Goal: Book appointment/travel/reservation

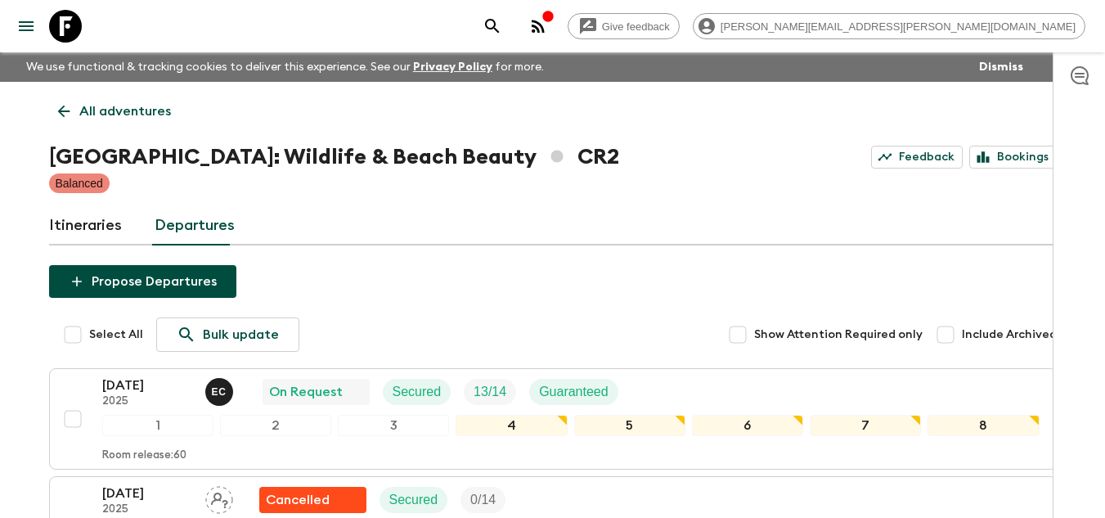
click at [67, 34] on icon at bounding box center [65, 26] width 33 height 33
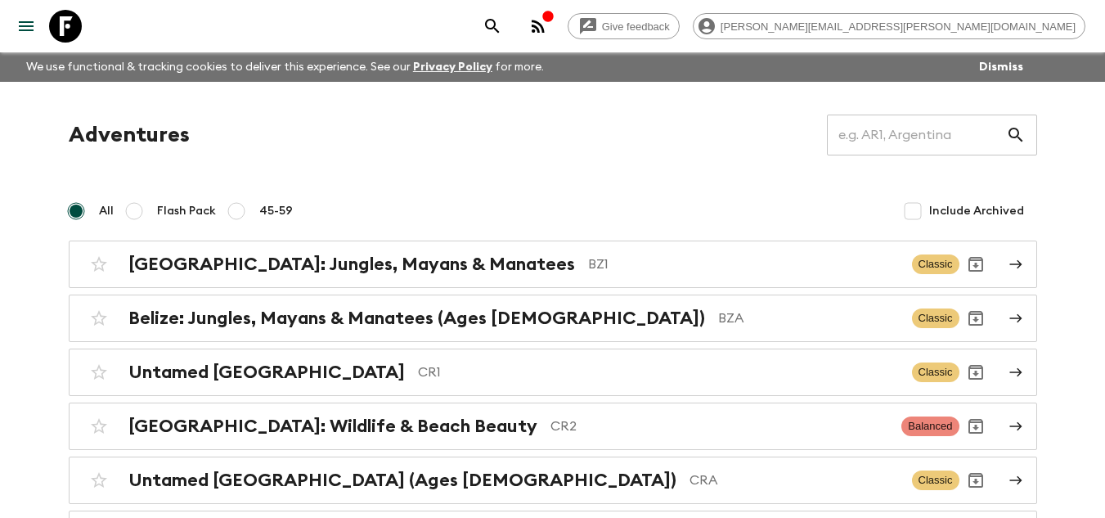
click at [74, 28] on icon at bounding box center [65, 26] width 33 height 33
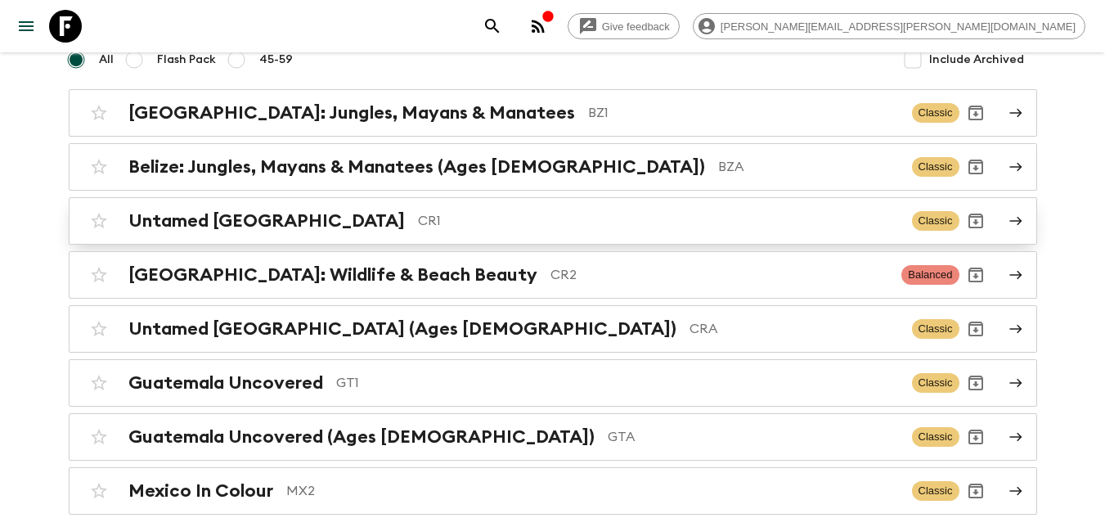
scroll to position [164, 0]
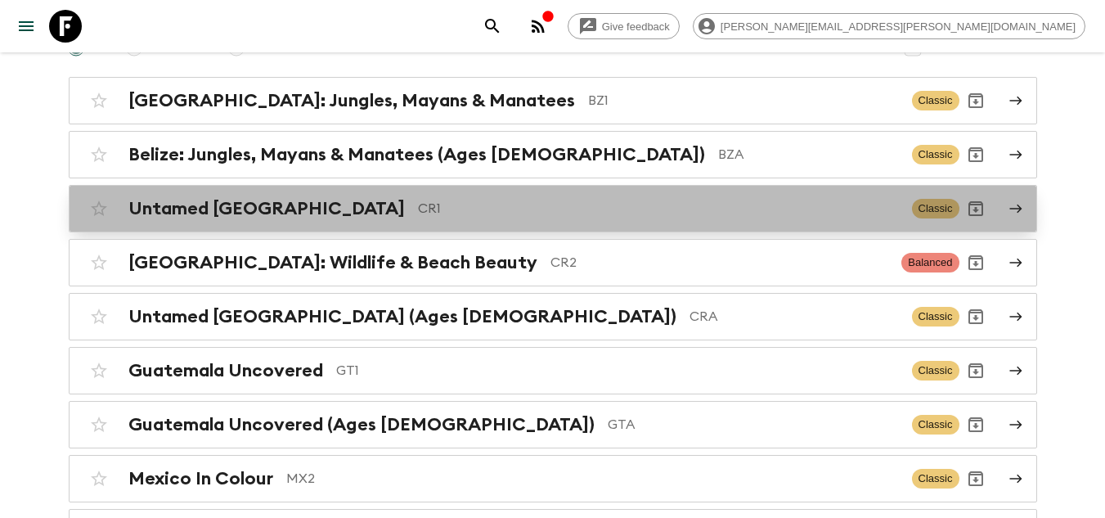
click at [578, 219] on div "Untamed [GEOGRAPHIC_DATA] CR1 Classic" at bounding box center [521, 208] width 877 height 33
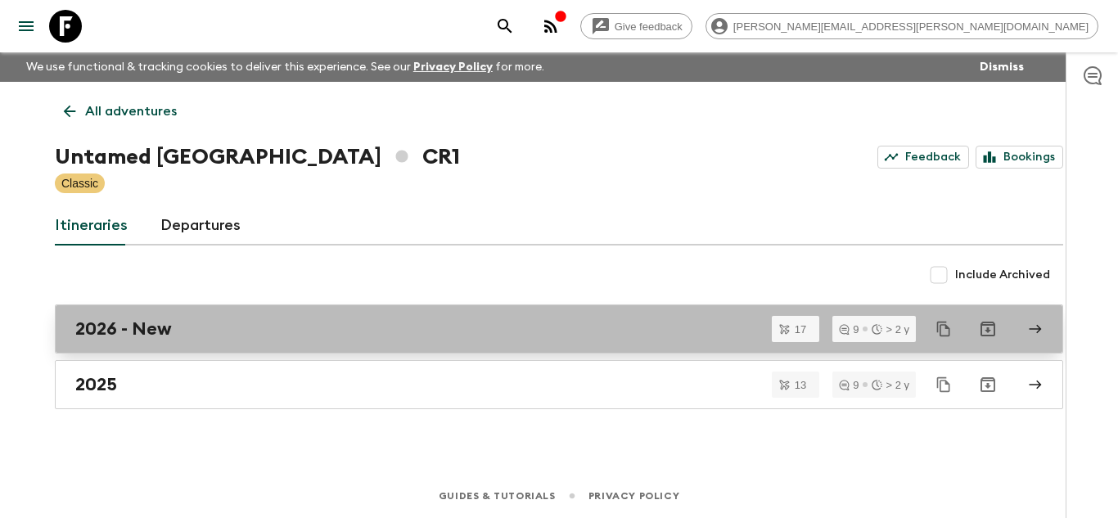
click at [284, 345] on link "2026 - New" at bounding box center [559, 328] width 1008 height 49
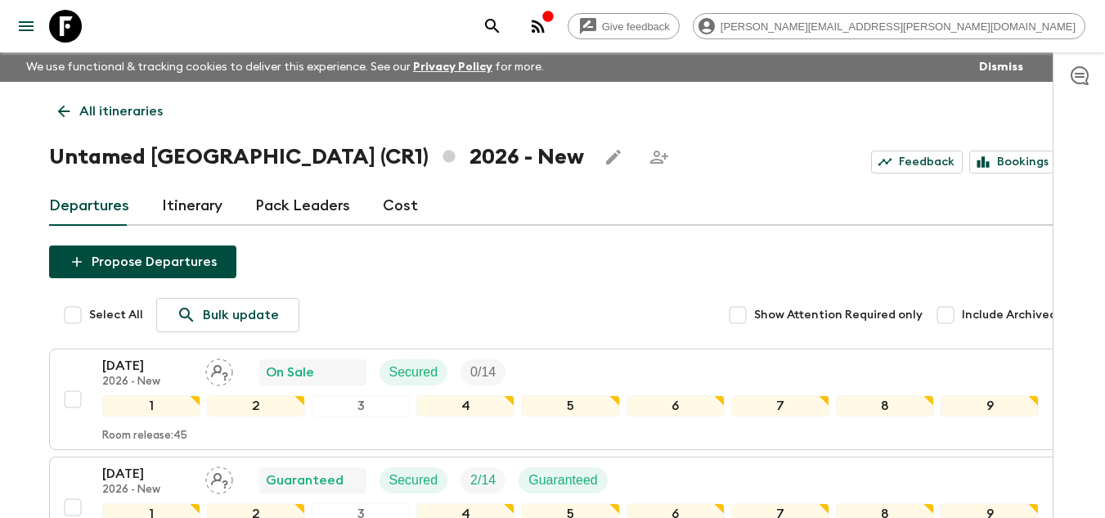
click at [60, 109] on icon at bounding box center [64, 111] width 18 height 18
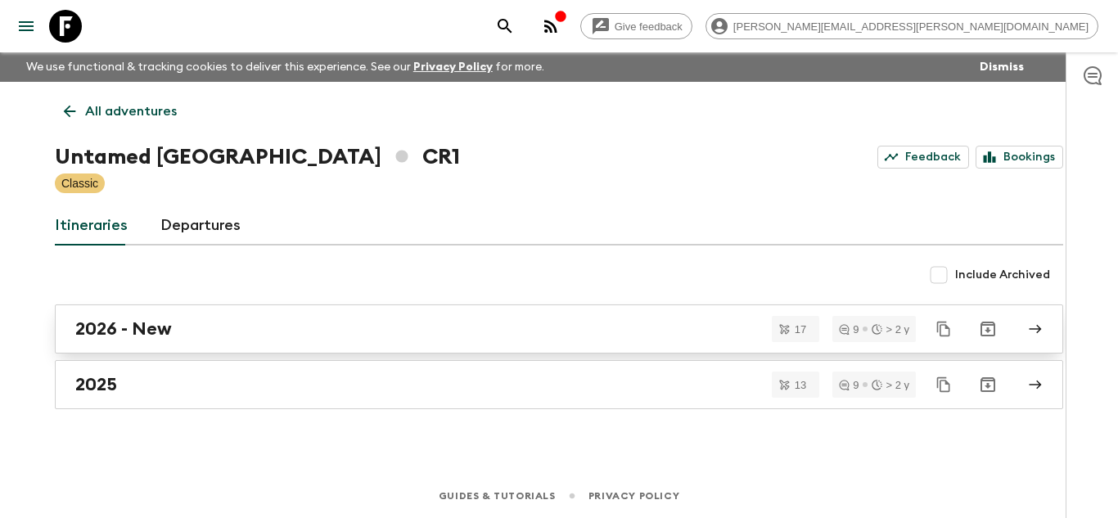
click at [509, 321] on div "2026 - New" at bounding box center [543, 328] width 936 height 21
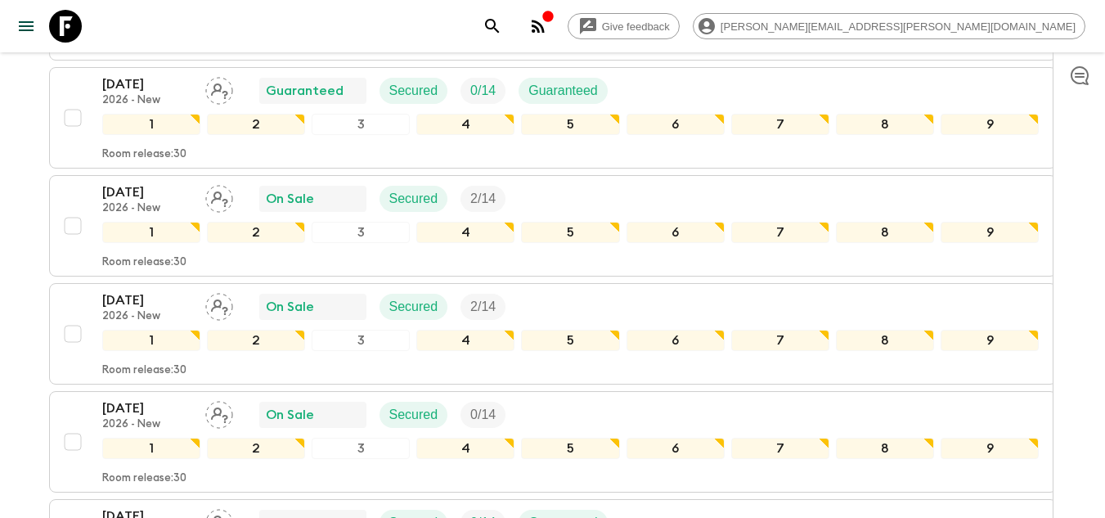
scroll to position [1073, 0]
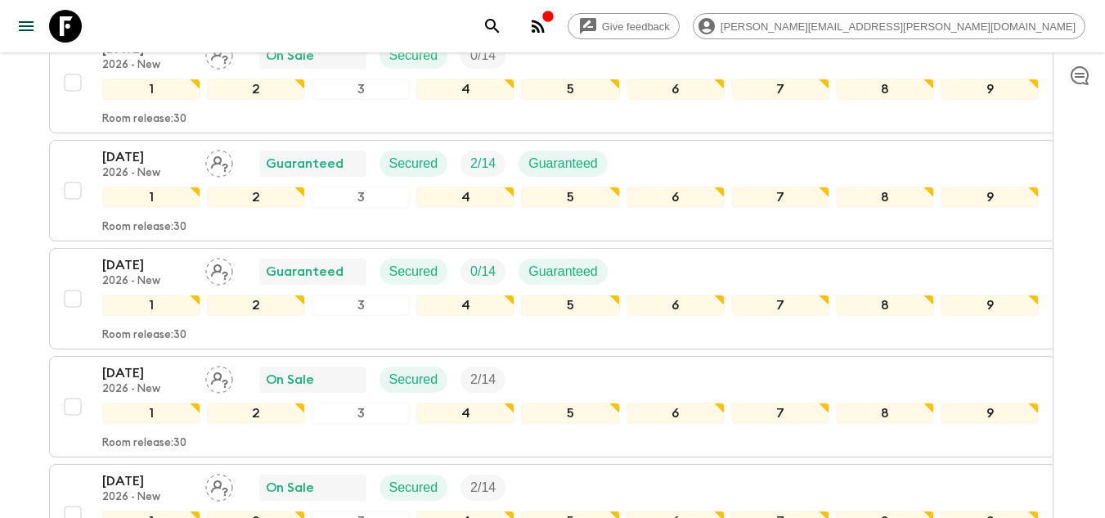
click at [72, 17] on icon at bounding box center [65, 26] width 33 height 33
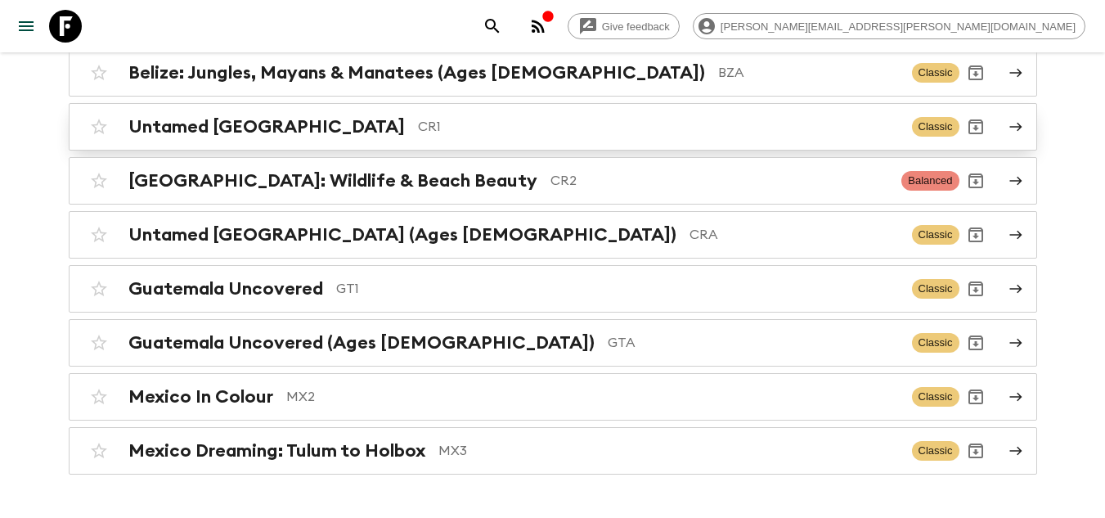
scroll to position [292, 0]
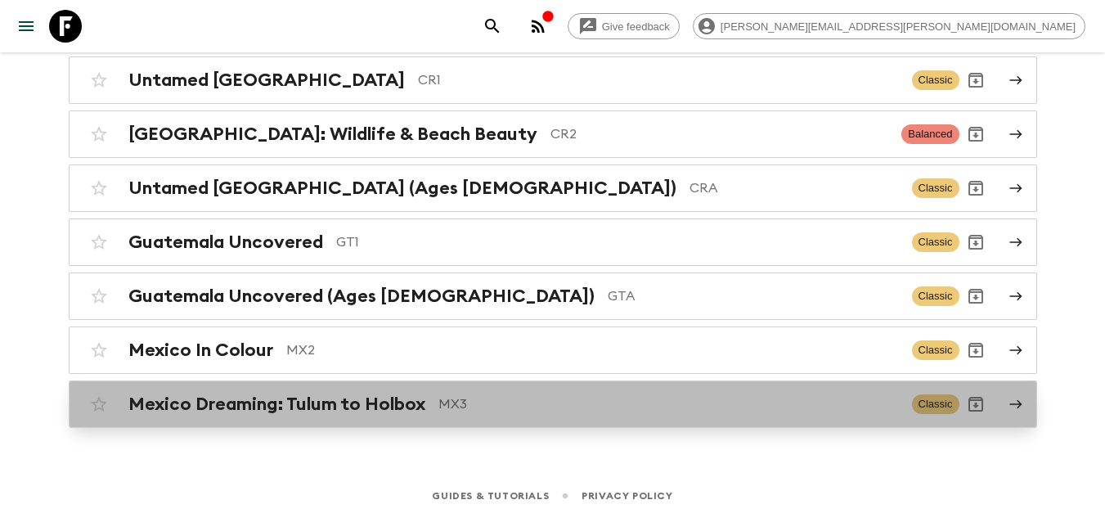
click at [584, 404] on p "MX3" at bounding box center [669, 404] width 461 height 20
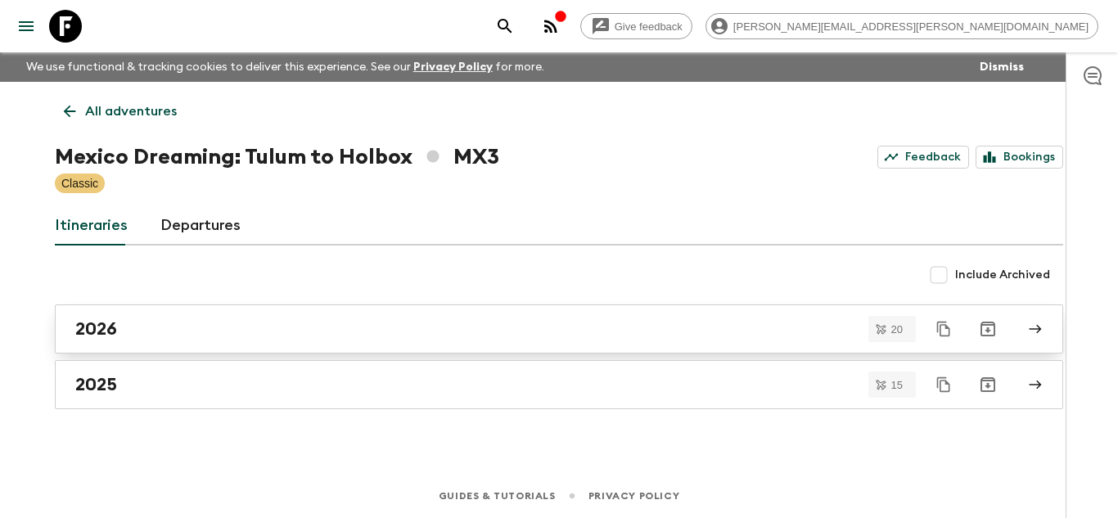
click at [582, 319] on div "2026" at bounding box center [543, 328] width 936 height 21
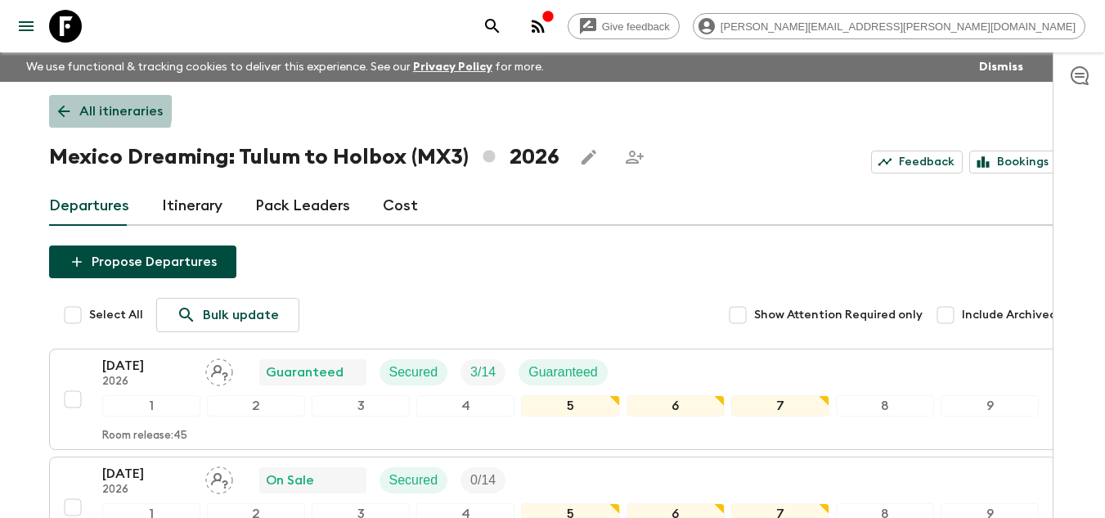
click at [63, 106] on icon at bounding box center [64, 111] width 18 height 18
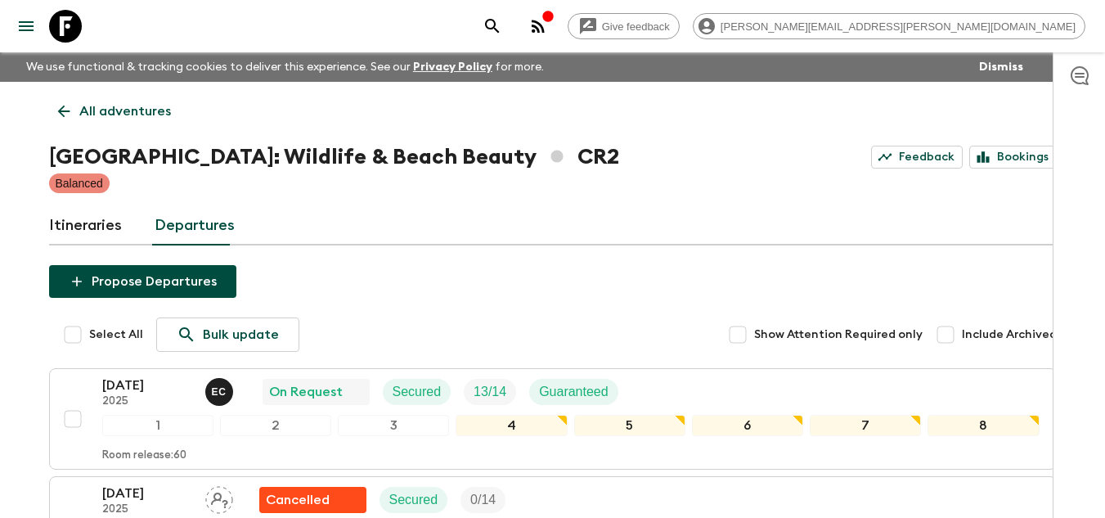
click at [70, 25] on icon at bounding box center [65, 26] width 33 height 33
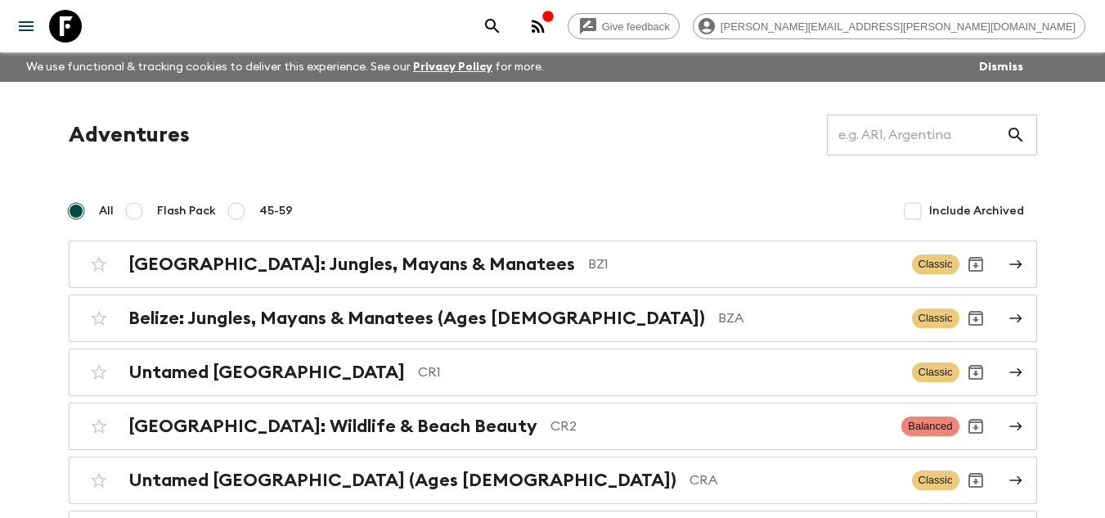
click at [418, 379] on p "CR1" at bounding box center [658, 372] width 481 height 20
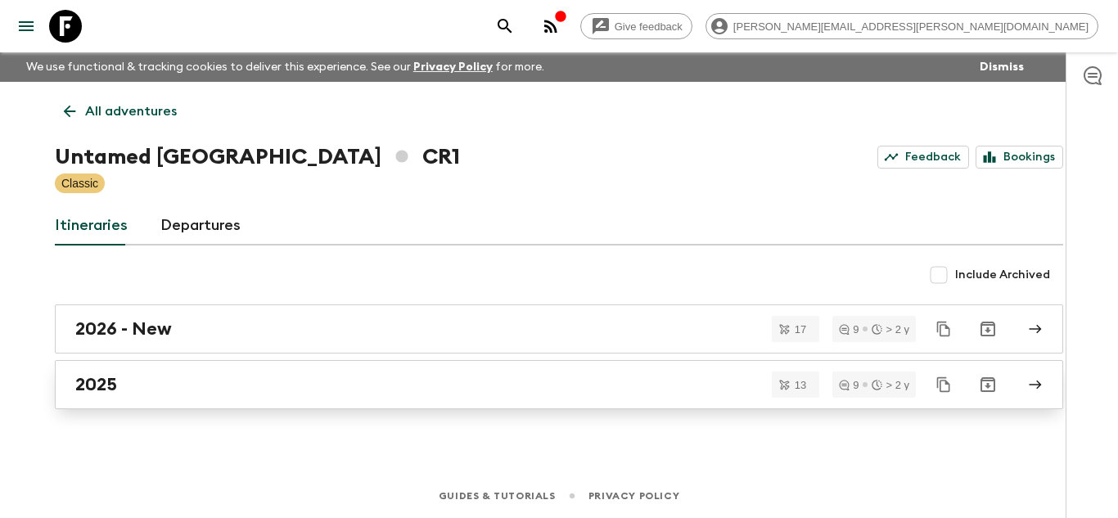
click at [251, 390] on div "2025" at bounding box center [543, 384] width 936 height 21
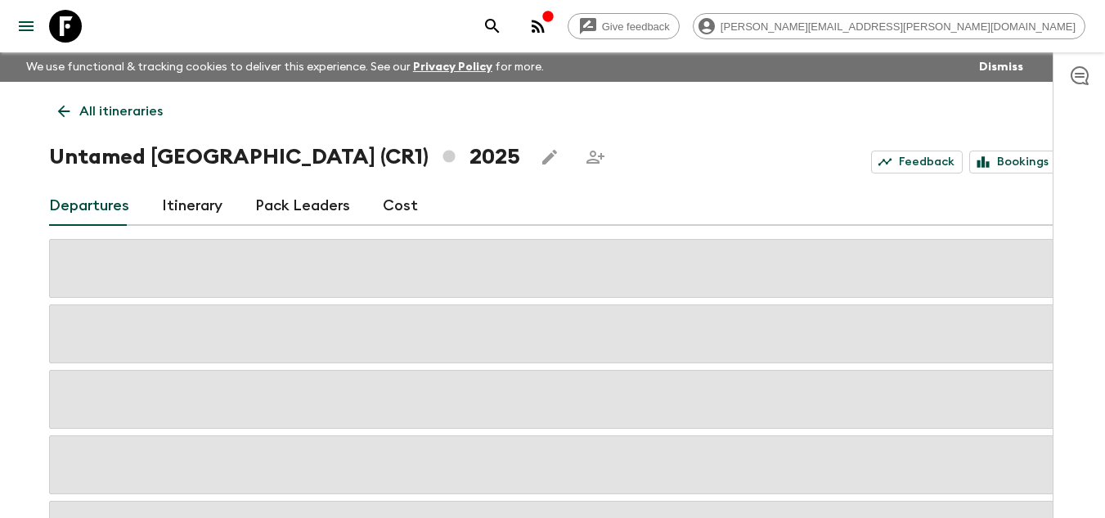
click at [65, 105] on icon at bounding box center [64, 111] width 18 height 18
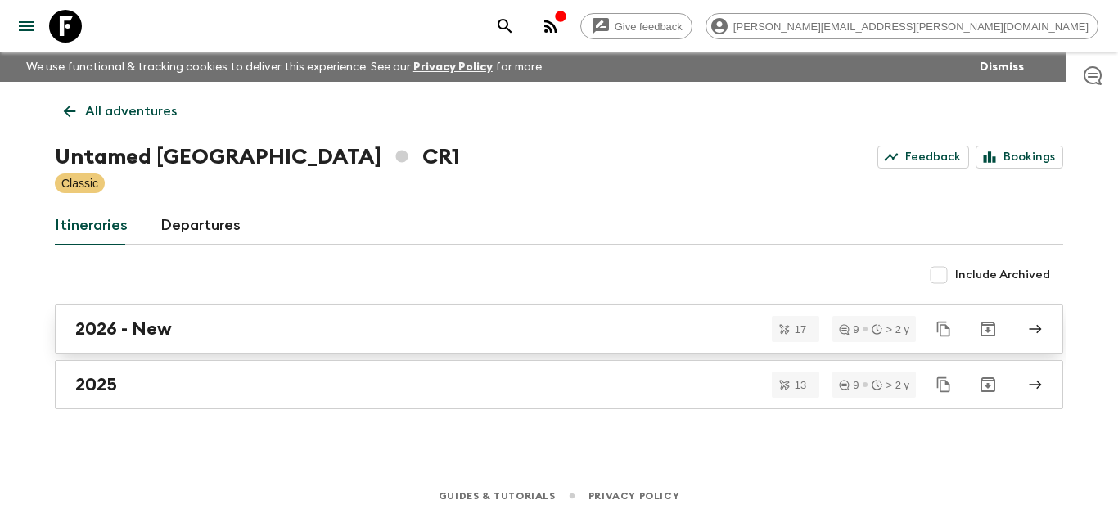
click at [250, 327] on div "2026 - New" at bounding box center [543, 328] width 936 height 21
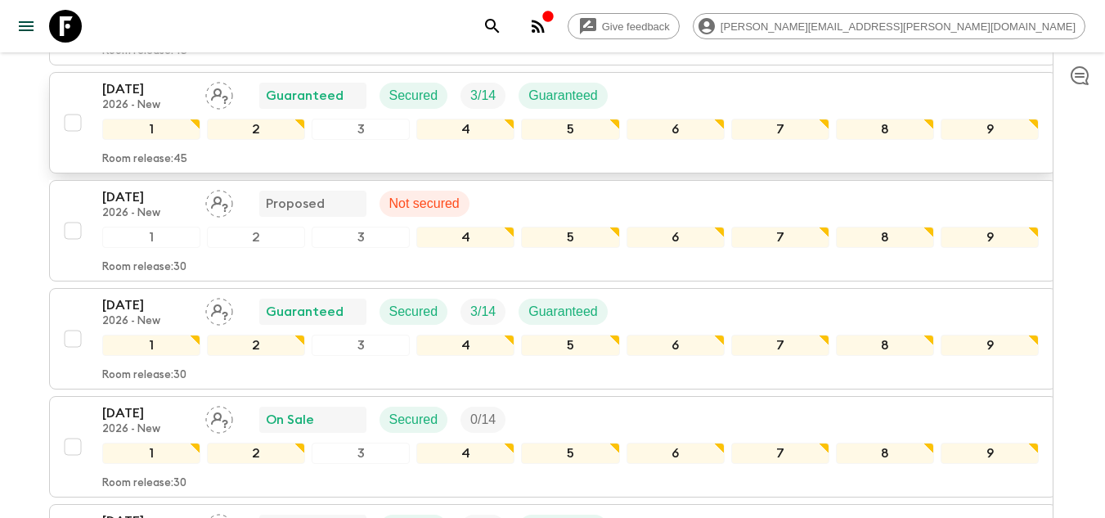
scroll to position [736, 0]
